Goal: Task Accomplishment & Management: Manage account settings

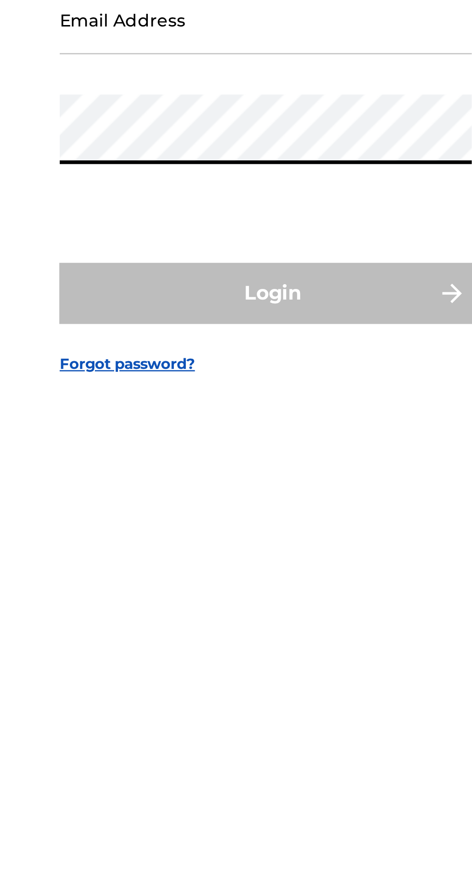
type input "[EMAIL_ADDRESS][DOMAIN_NAME]"
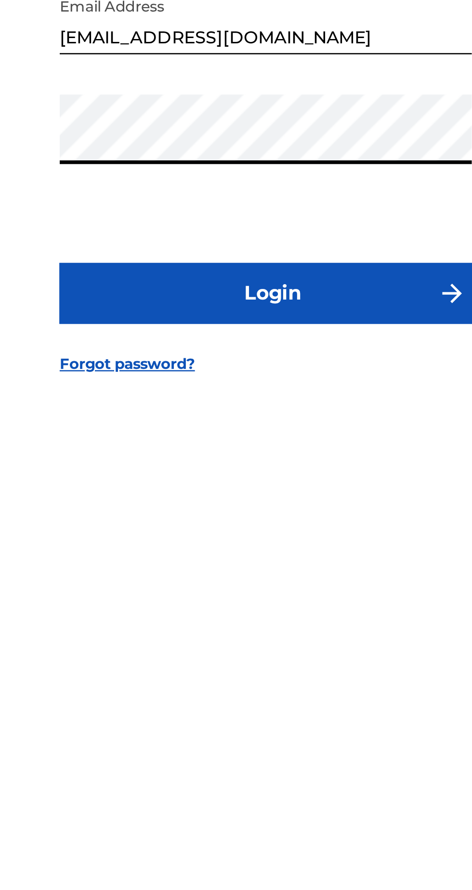
click at [198, 538] on button "Login" at bounding box center [236, 526] width 169 height 24
